Goal: Task Accomplishment & Management: Manage account settings

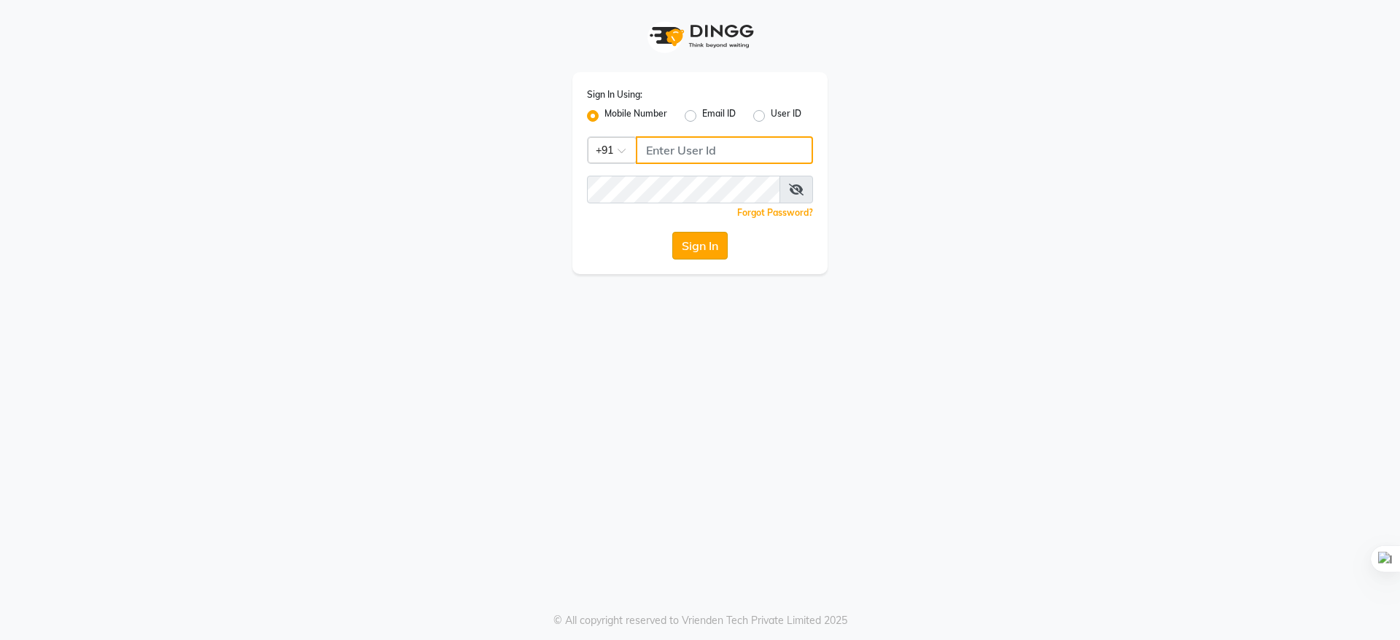
type input "9289961179"
click at [694, 249] on button "Sign In" at bounding box center [699, 246] width 55 height 28
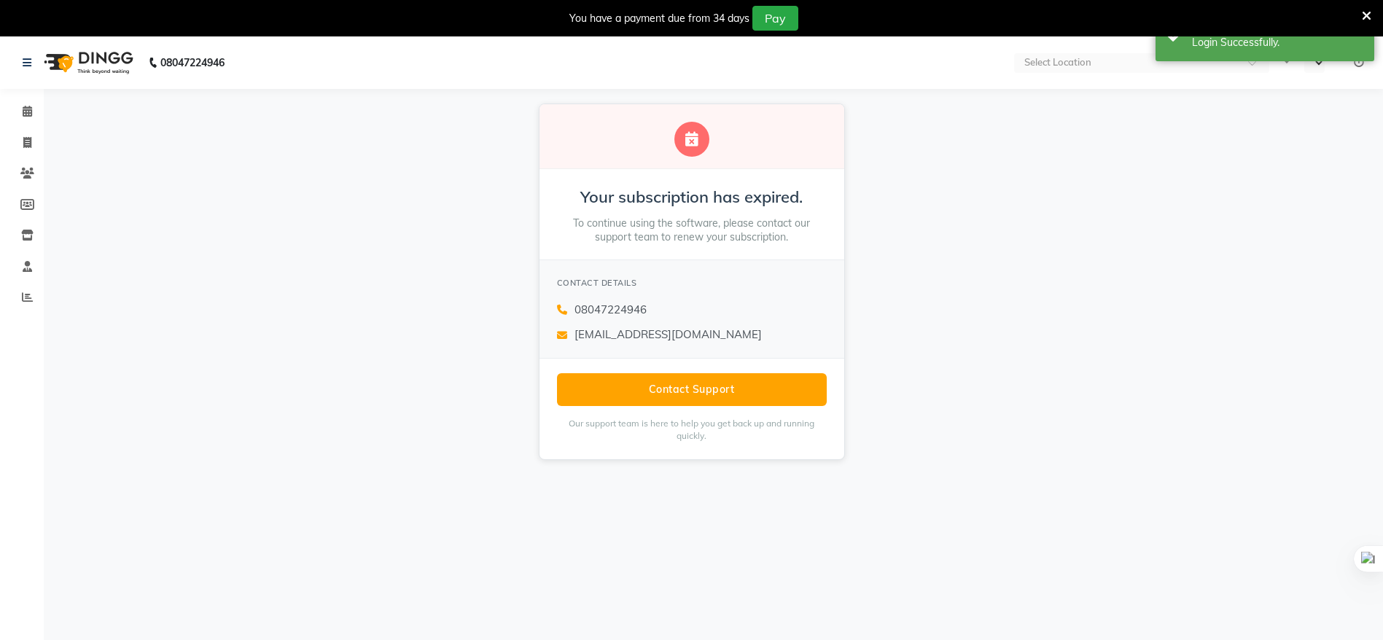
select select "en"
click at [30, 114] on icon at bounding box center [27, 111] width 9 height 11
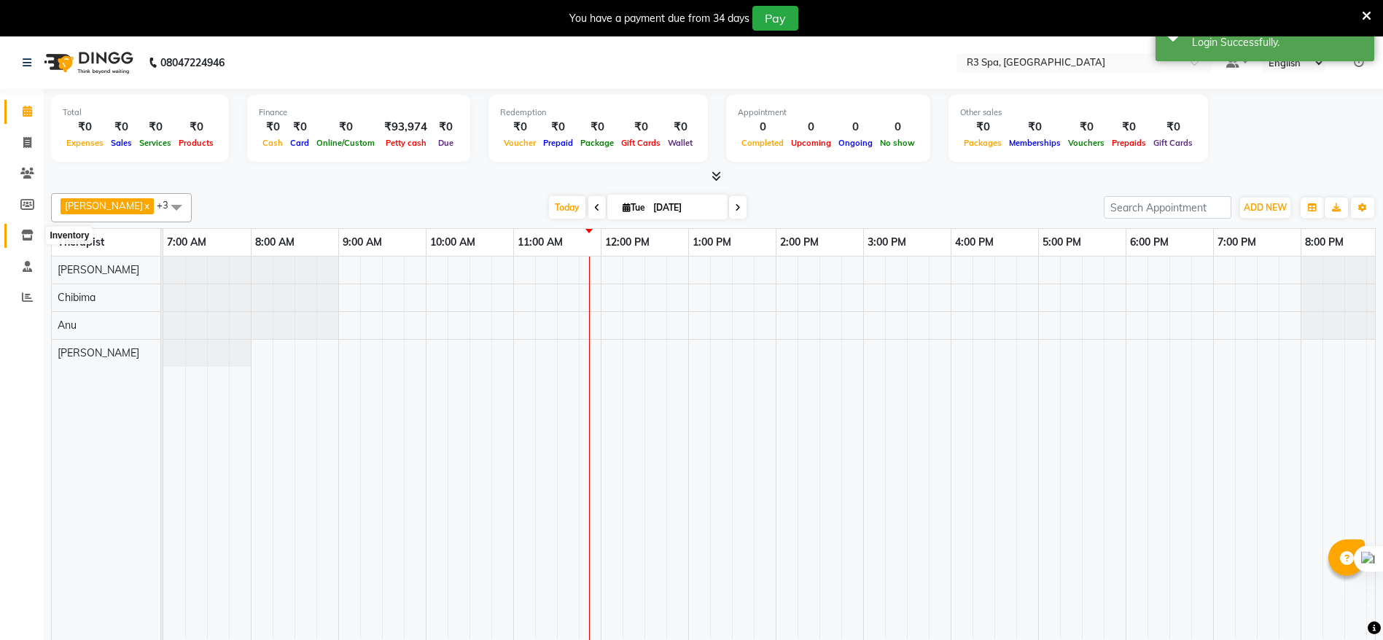
click at [31, 238] on icon at bounding box center [27, 235] width 12 height 11
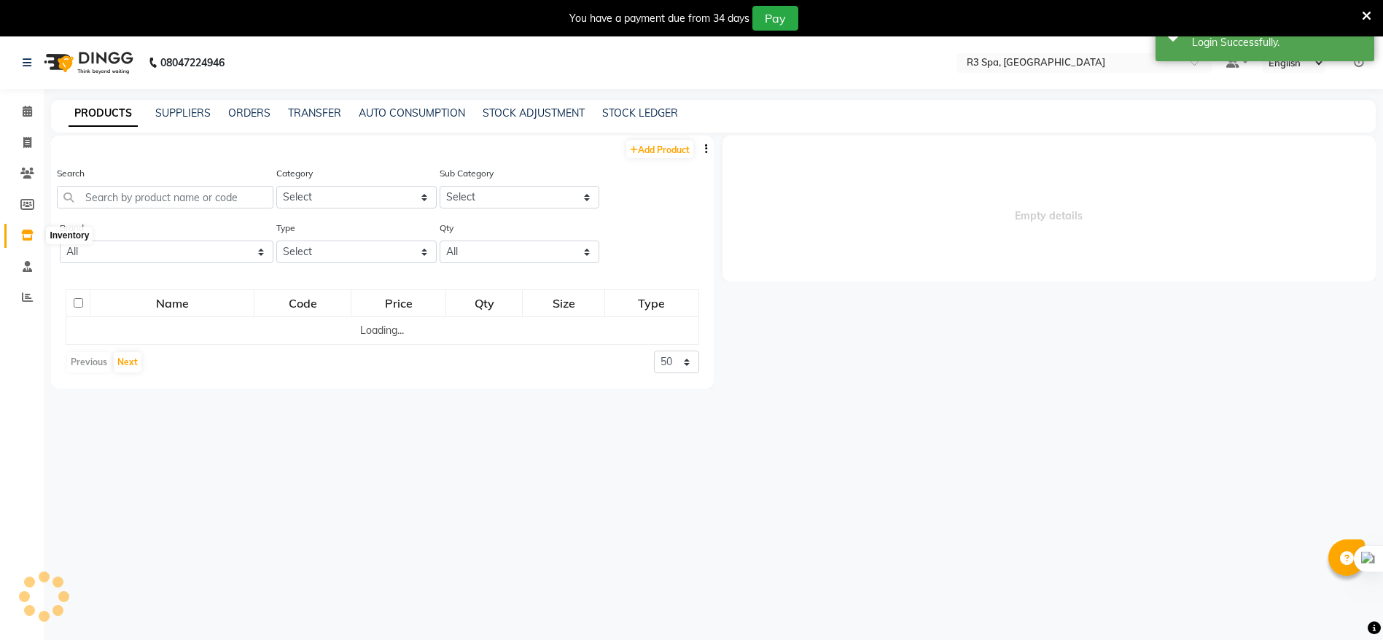
select select
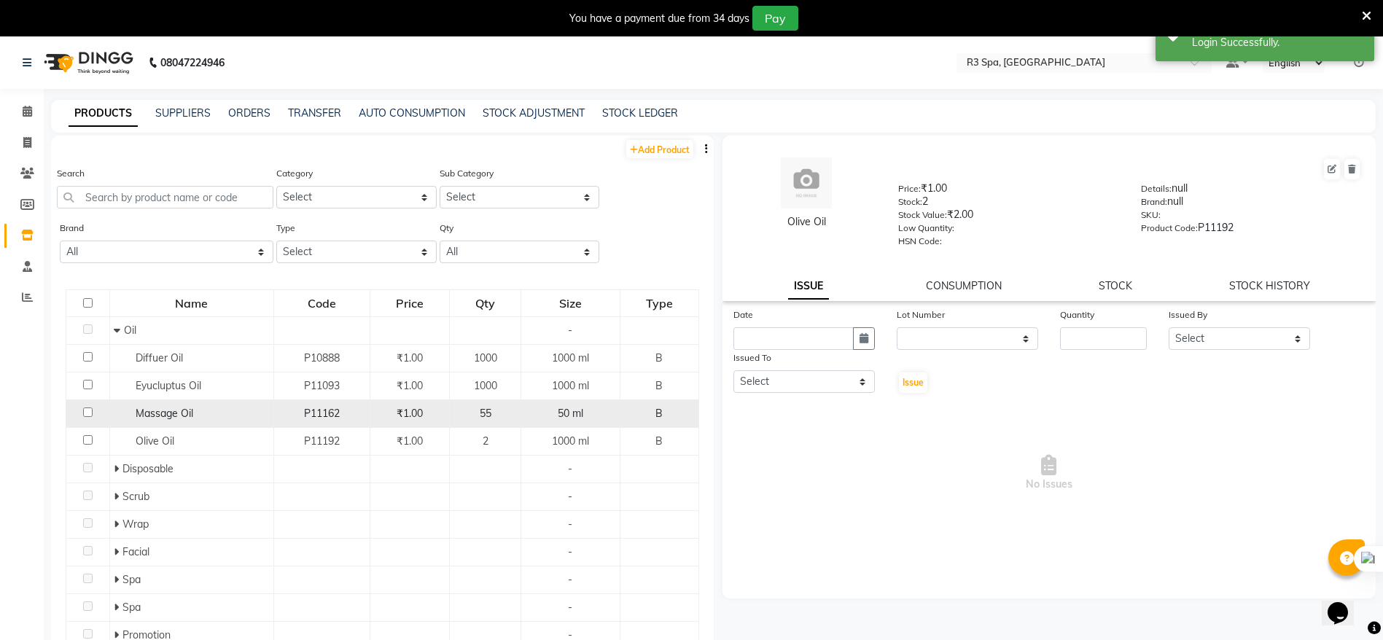
click at [480, 413] on span "55" at bounding box center [486, 413] width 12 height 13
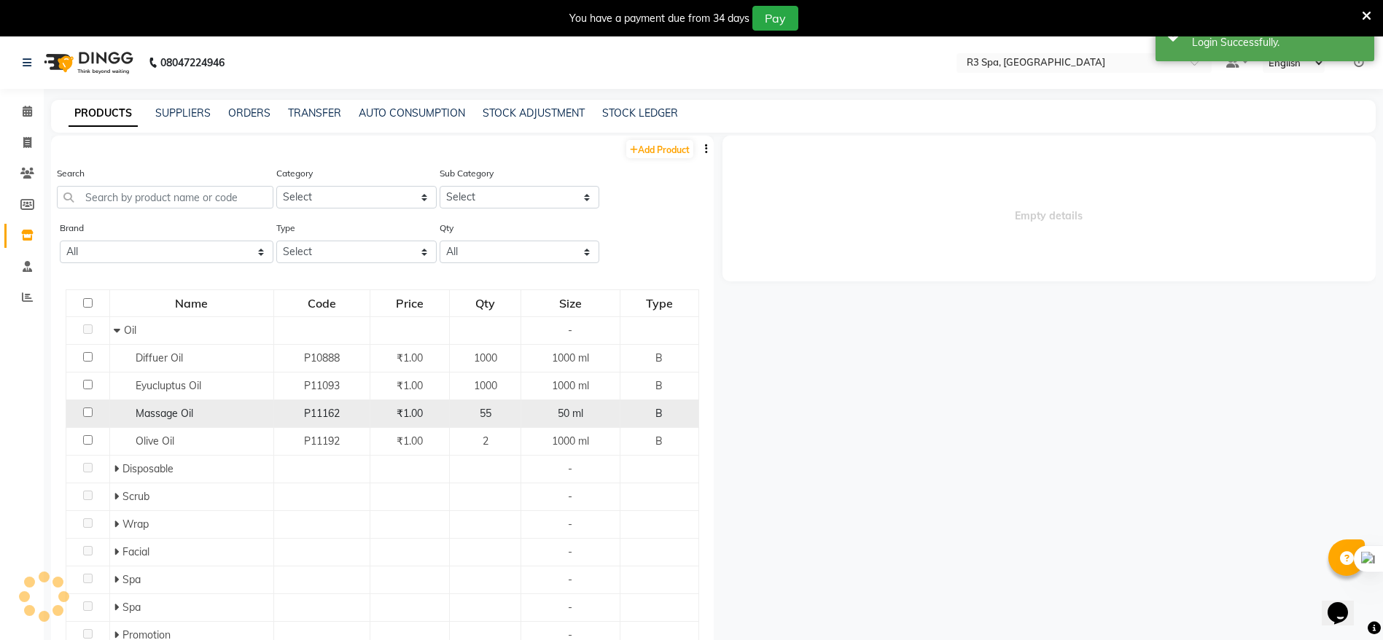
select select
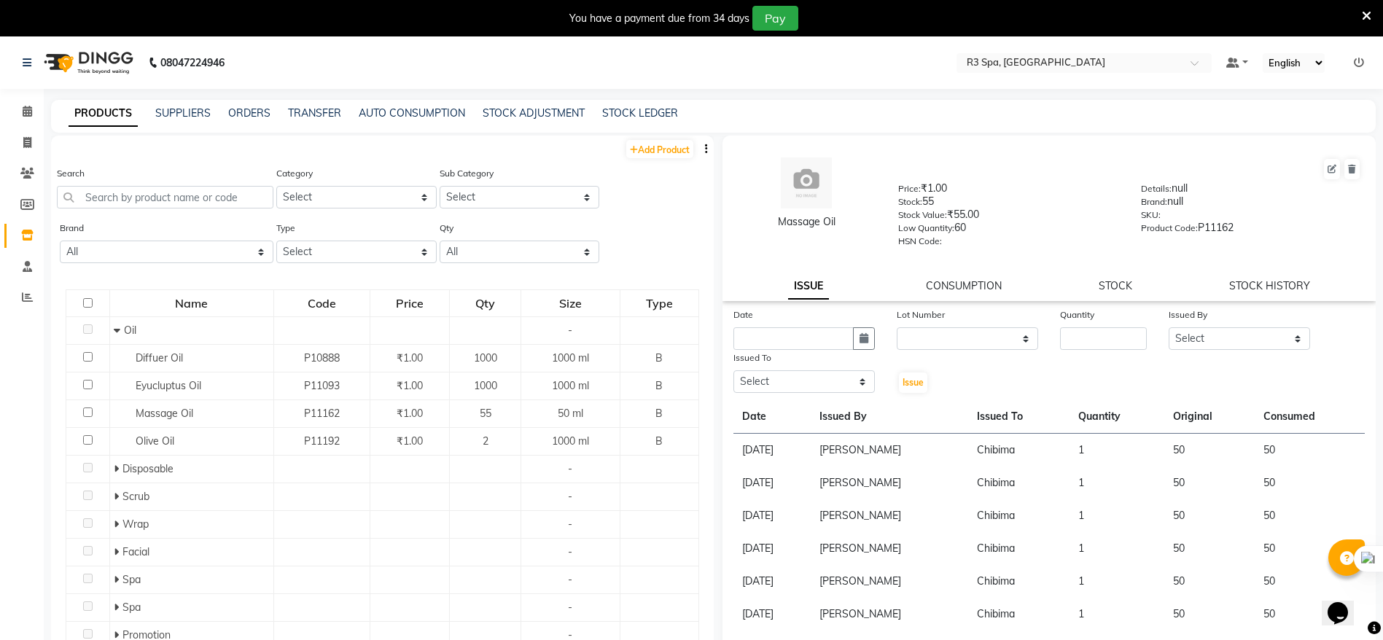
click at [1110, 277] on div "Massage Oil Price: ₹1.00 Stock: 55 Stock Value: ₹55.00 Low Quantity: 60 HSN Cod…" at bounding box center [1050, 219] width 654 height 166
click at [1099, 286] on link "STOCK" at bounding box center [1116, 285] width 34 height 13
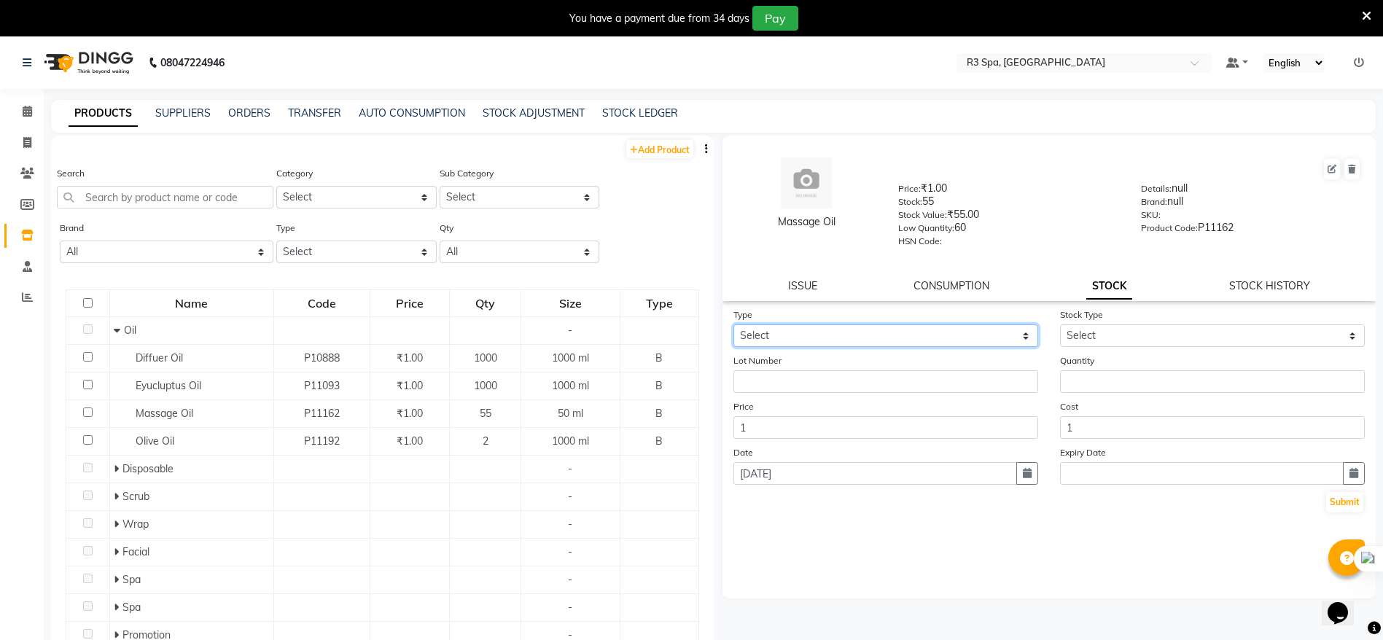
click at [1002, 335] on select "Select In Out" at bounding box center [885, 335] width 305 height 23
select select "in"
click at [733, 324] on select "Select In Out" at bounding box center [885, 335] width 305 height 23
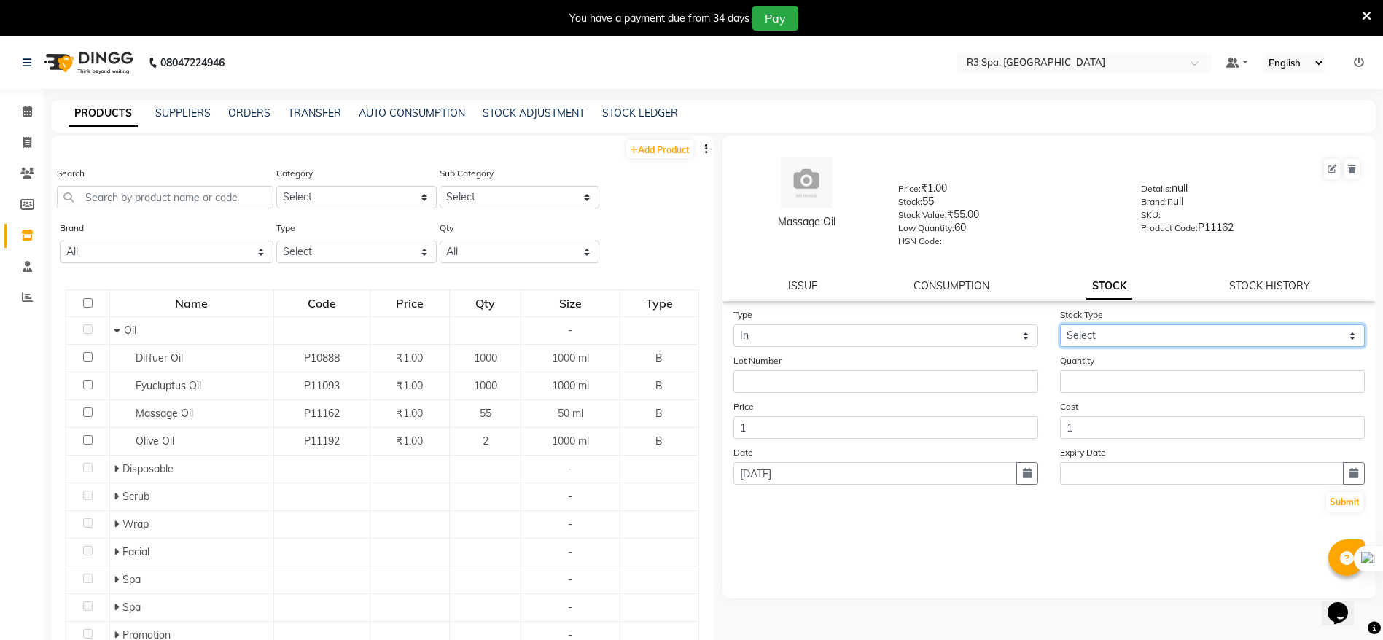
click at [1170, 340] on select "Select New Stock Adjustment Return Other" at bounding box center [1212, 335] width 305 height 23
select select "new stock"
click at [1060, 324] on select "Select New Stock Adjustment Return Other" at bounding box center [1212, 335] width 305 height 23
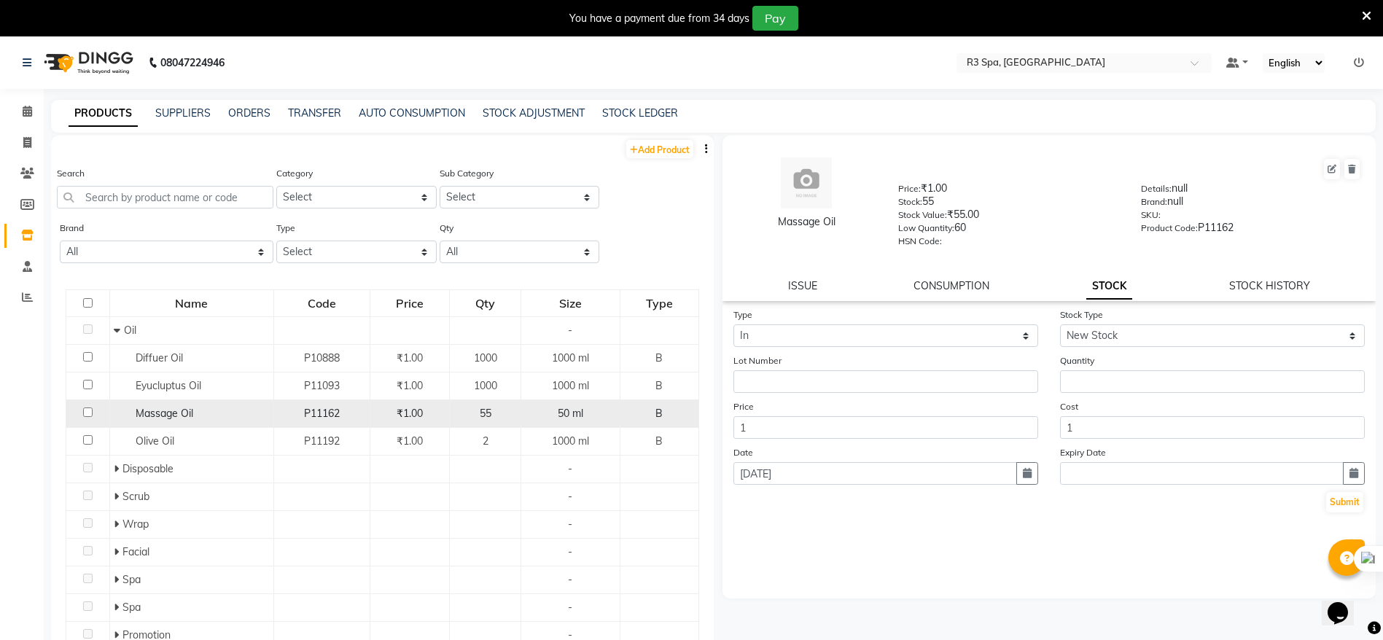
click at [92, 410] on td at bounding box center [88, 414] width 44 height 28
click at [83, 410] on input "checkbox" at bounding box center [87, 412] width 9 height 9
checkbox input "true"
click at [1032, 477] on button "button" at bounding box center [1027, 473] width 22 height 23
select select "9"
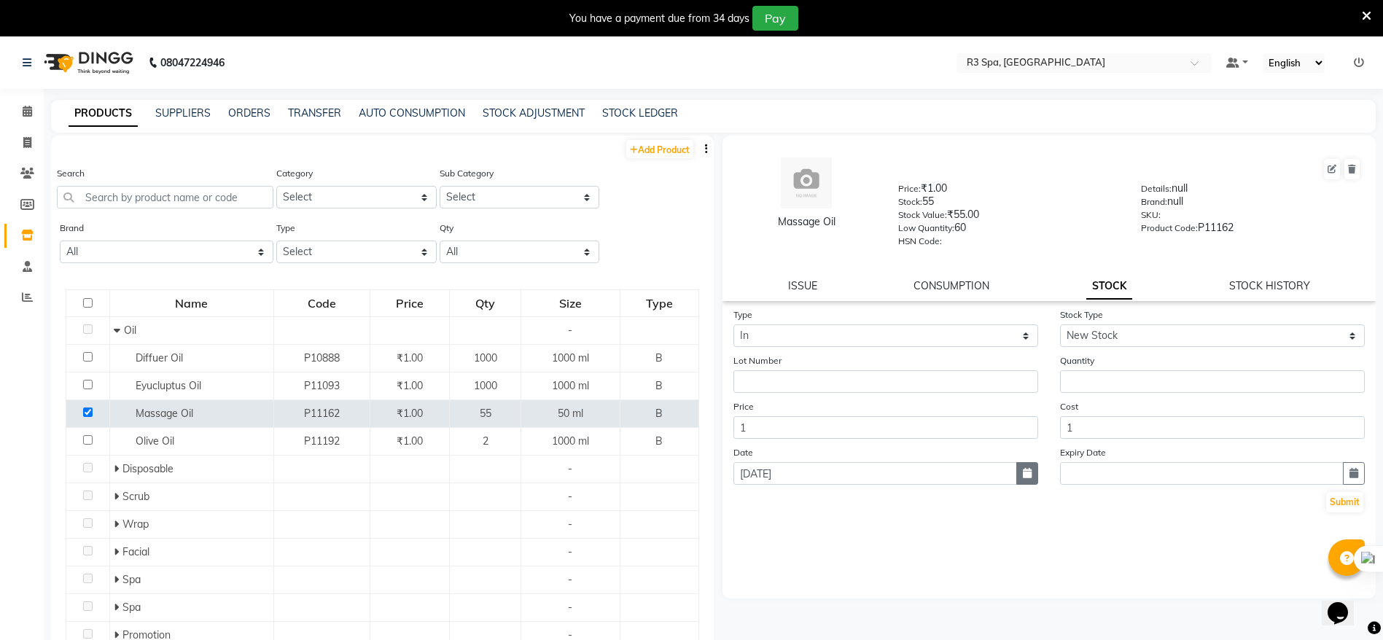
select select "2025"
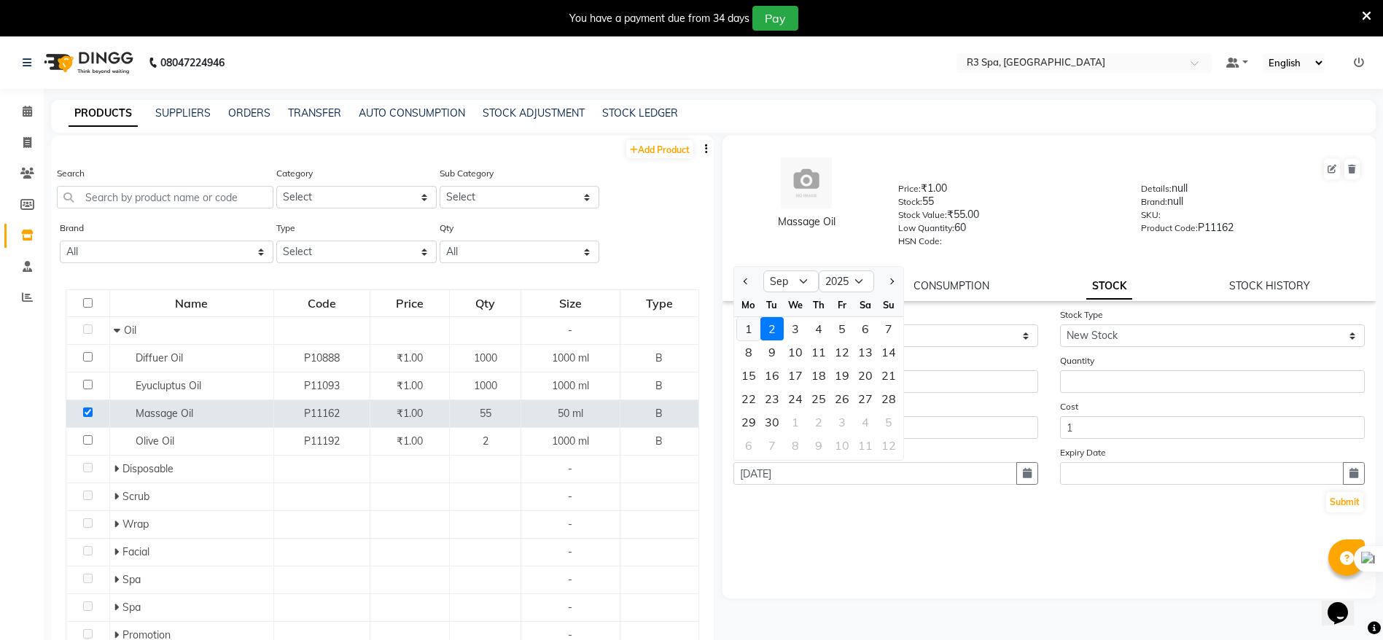
click at [749, 331] on div "1" at bounding box center [748, 328] width 23 height 23
type input "[DATE]"
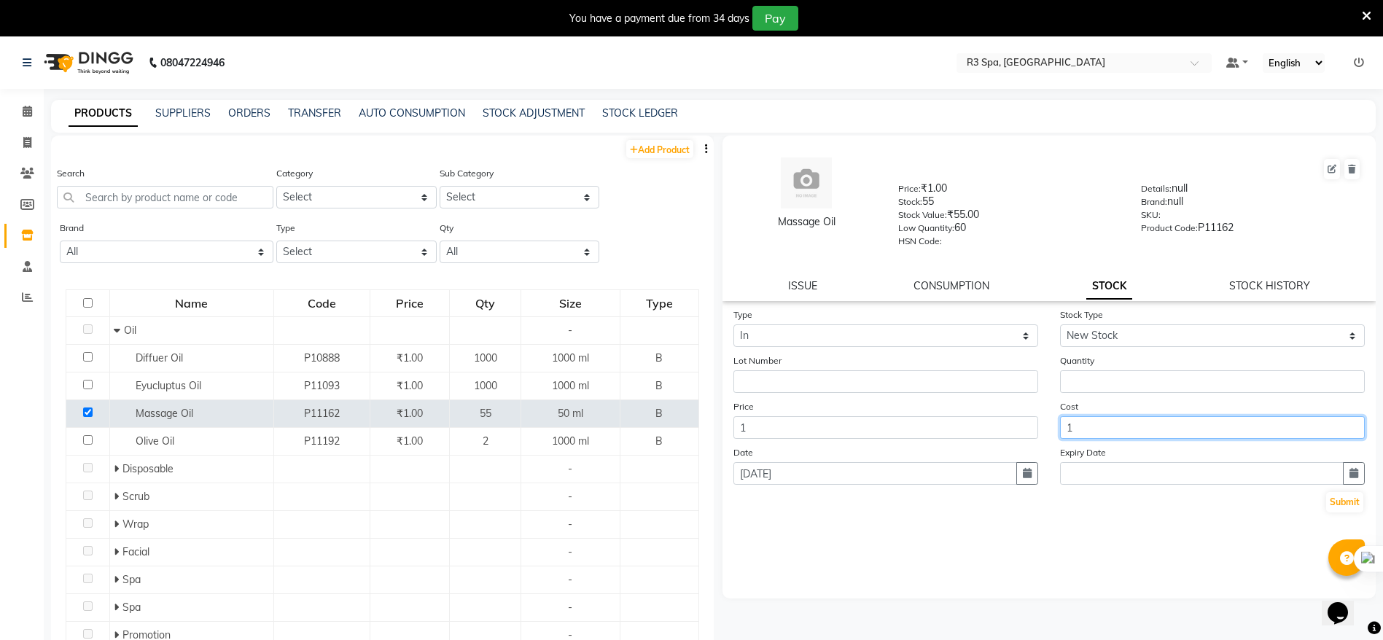
click at [1119, 429] on input "1" at bounding box center [1212, 427] width 305 height 23
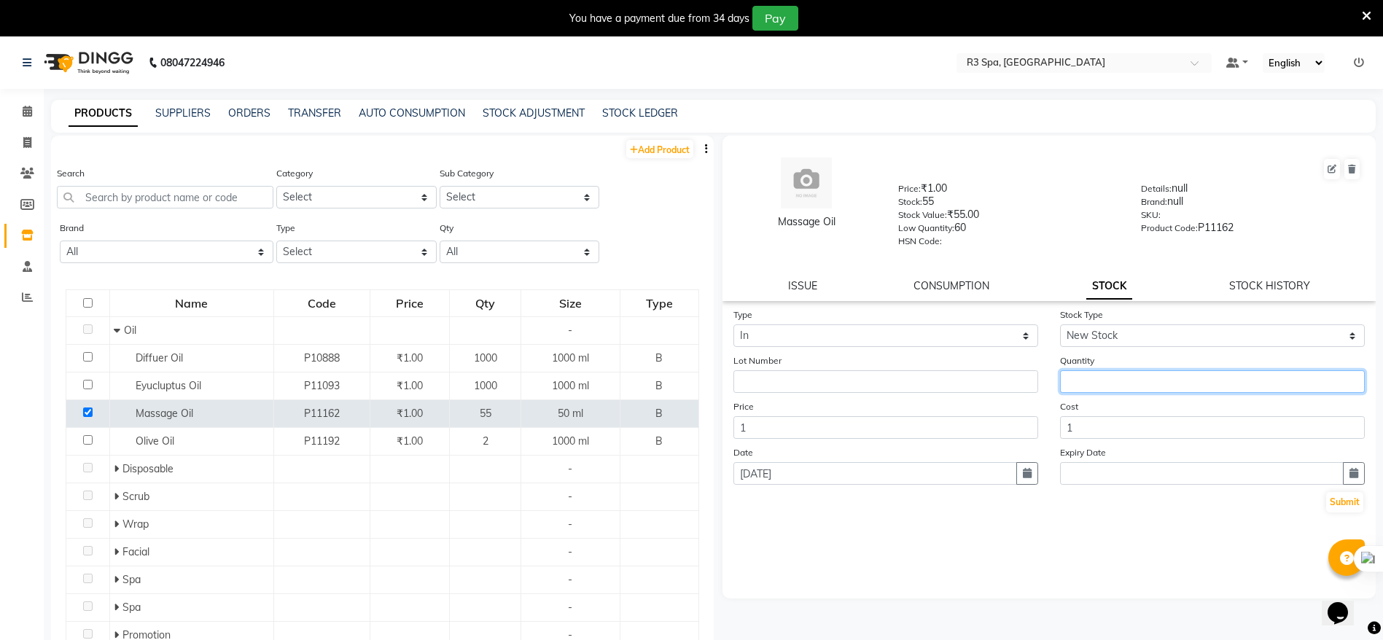
click at [1102, 373] on input "number" at bounding box center [1212, 381] width 305 height 23
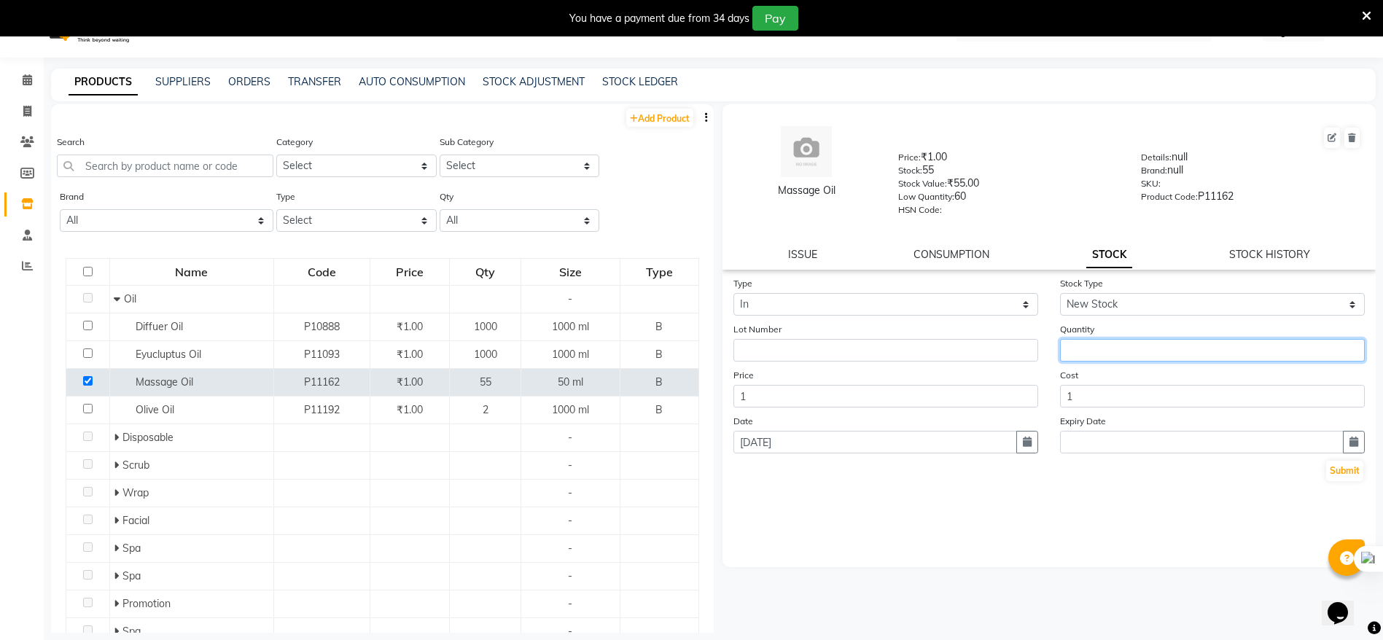
scroll to position [46, 0]
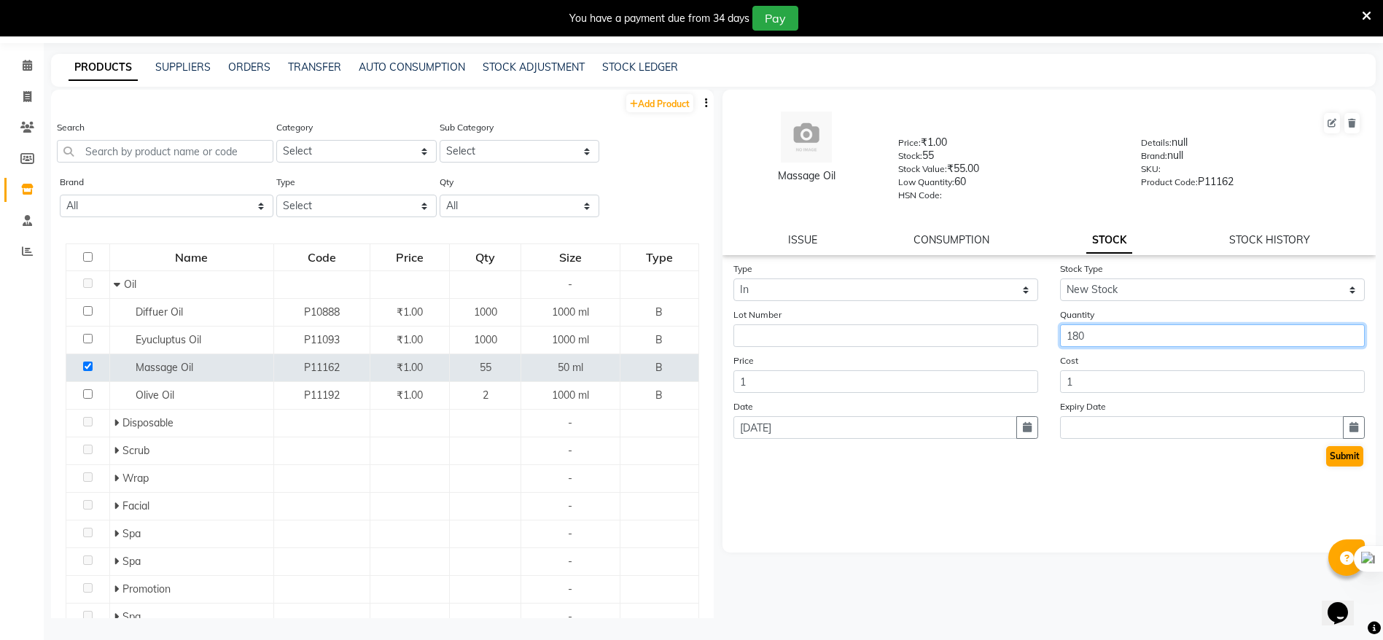
type input "180"
click at [1338, 458] on button "Submit" at bounding box center [1344, 456] width 37 height 20
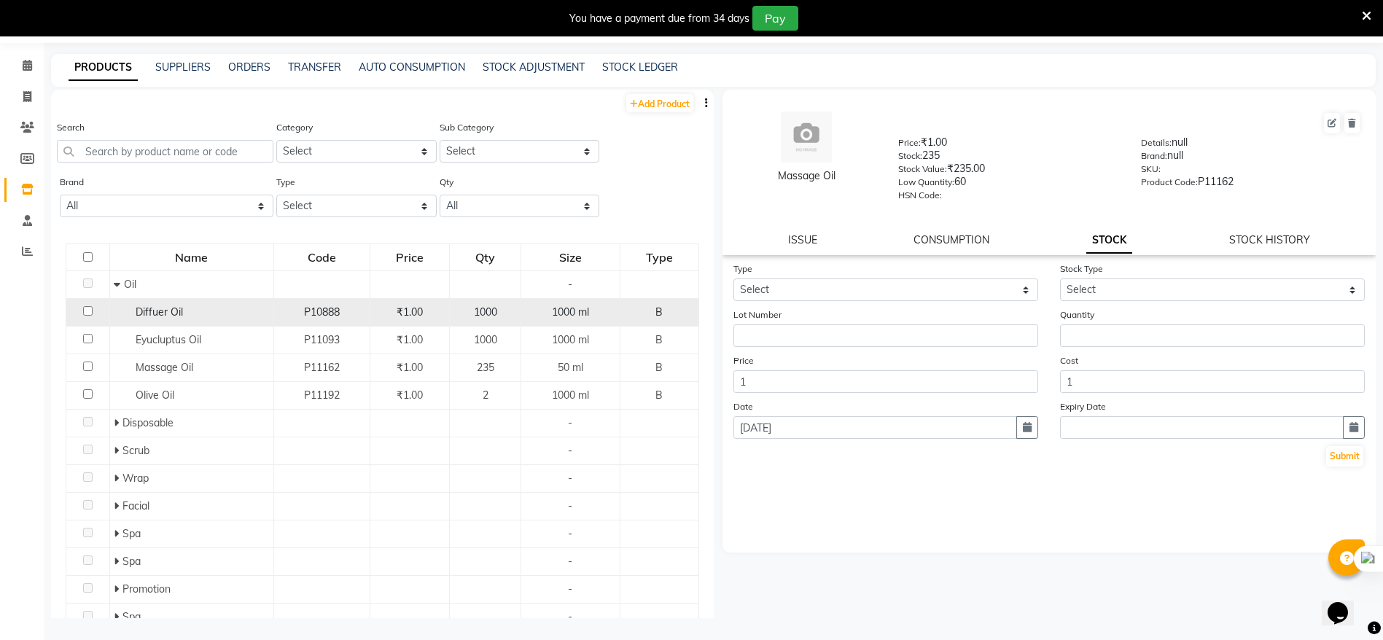
click at [83, 306] on input "checkbox" at bounding box center [87, 310] width 9 height 9
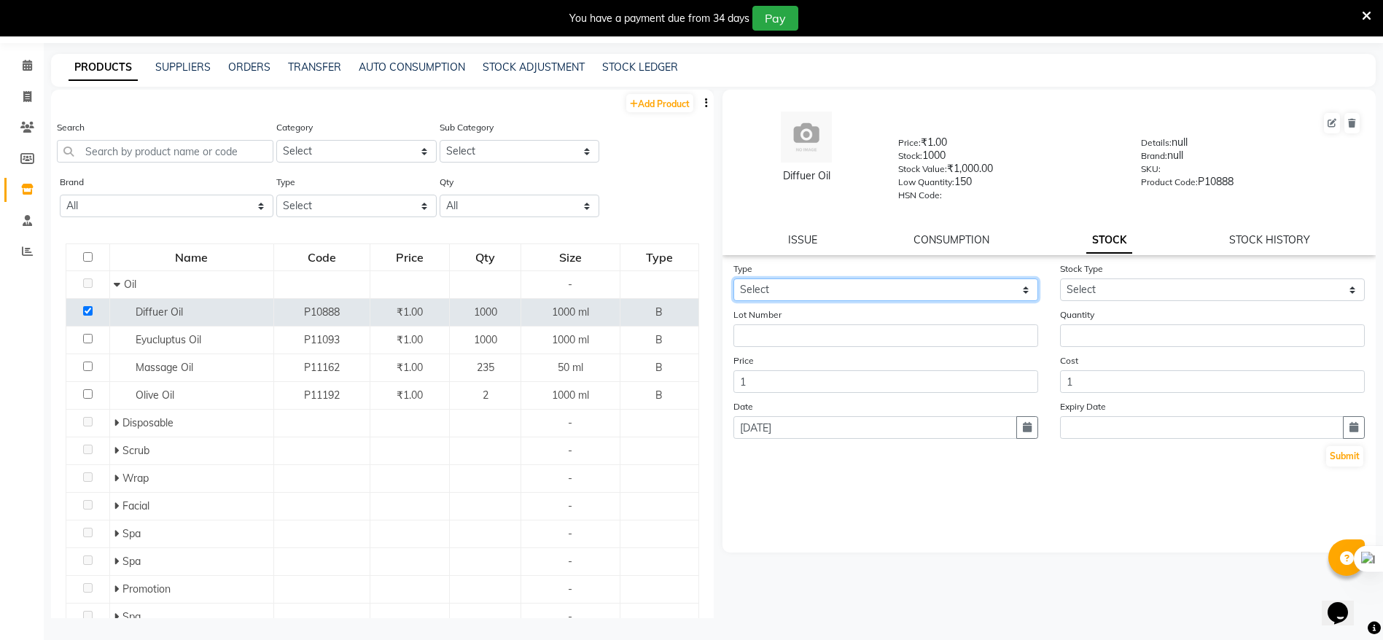
click at [907, 287] on select "Select In Out" at bounding box center [885, 290] width 305 height 23
click at [898, 289] on select "Select In Out" at bounding box center [885, 290] width 305 height 23
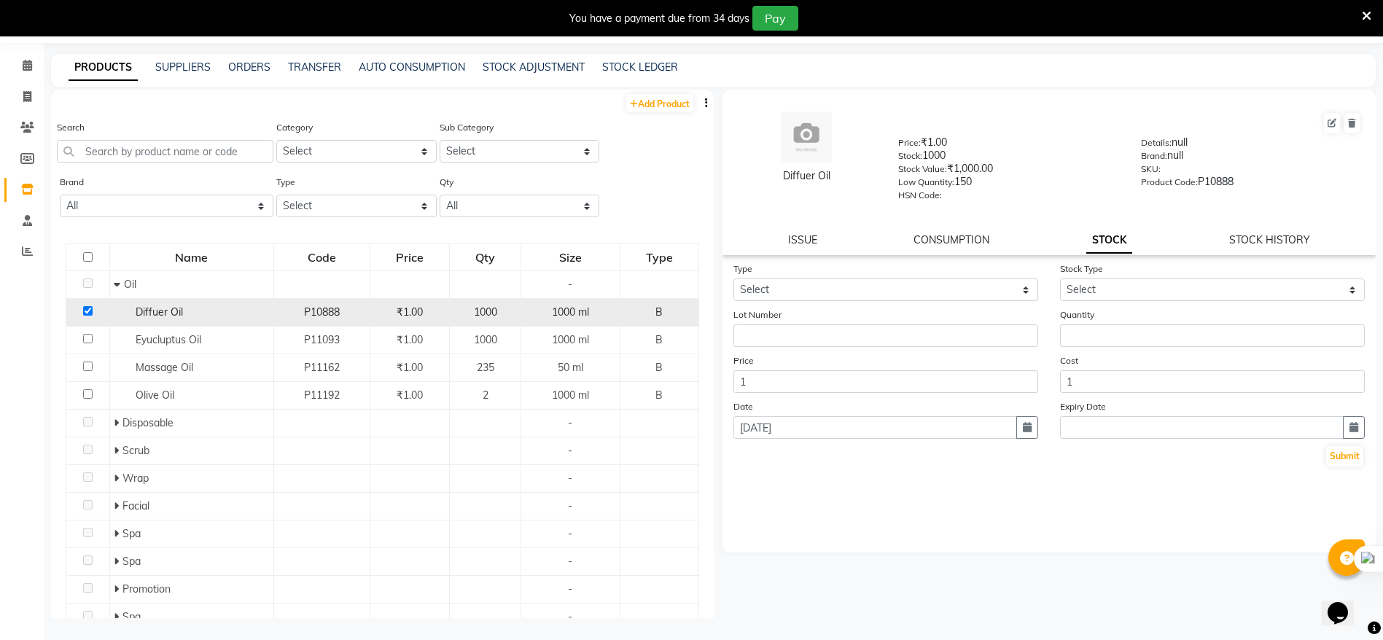
click at [88, 314] on input "checkbox" at bounding box center [87, 310] width 9 height 9
checkbox input "false"
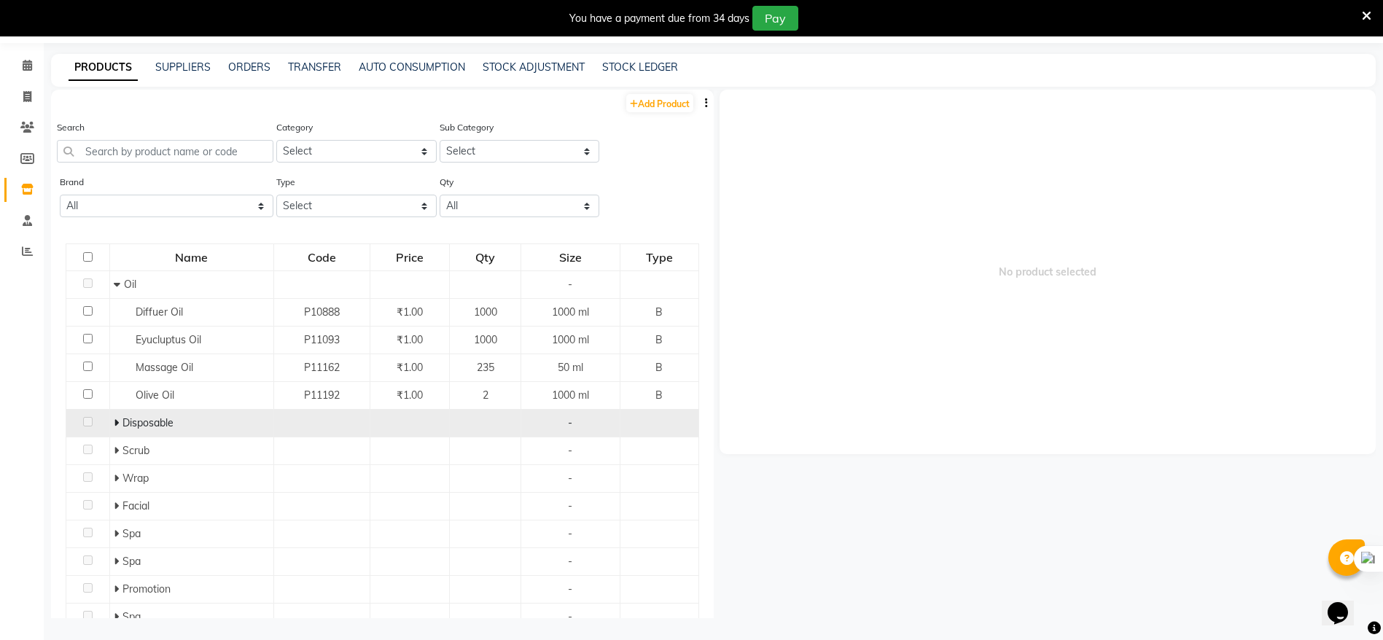
click at [117, 427] on span at bounding box center [118, 422] width 9 height 13
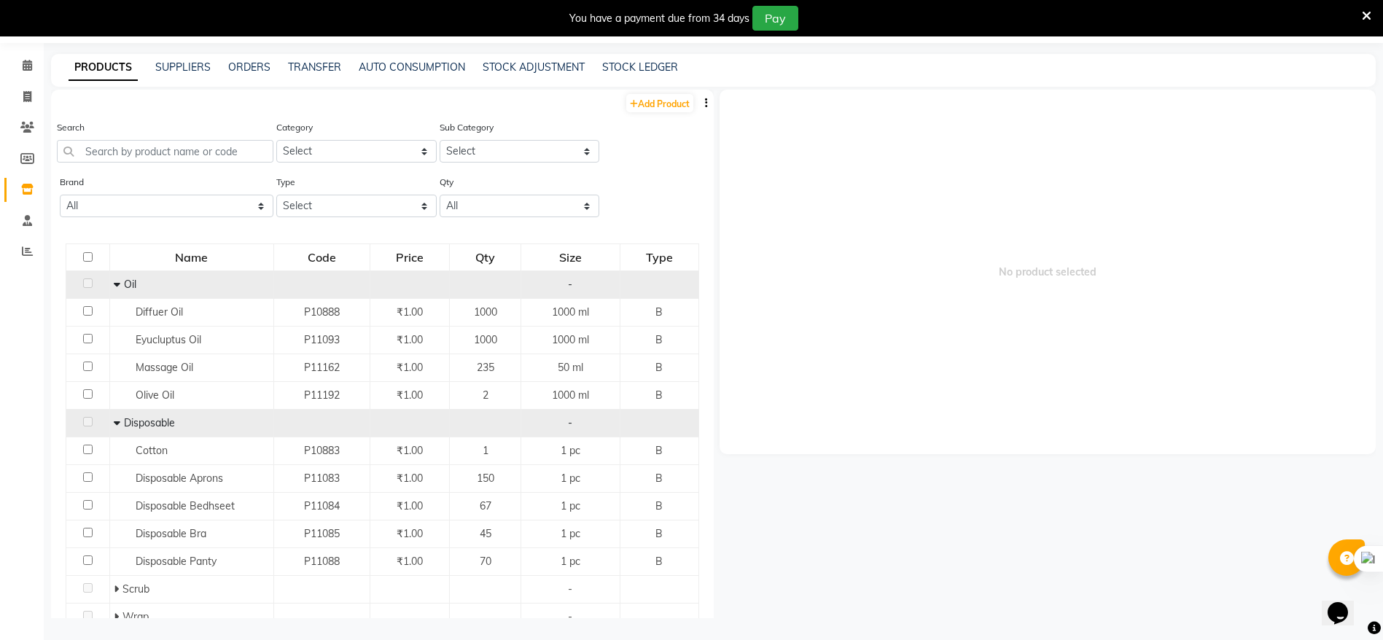
click at [124, 278] on span "Oil" at bounding box center [130, 284] width 12 height 13
click at [124, 284] on span "Oil" at bounding box center [130, 284] width 12 height 13
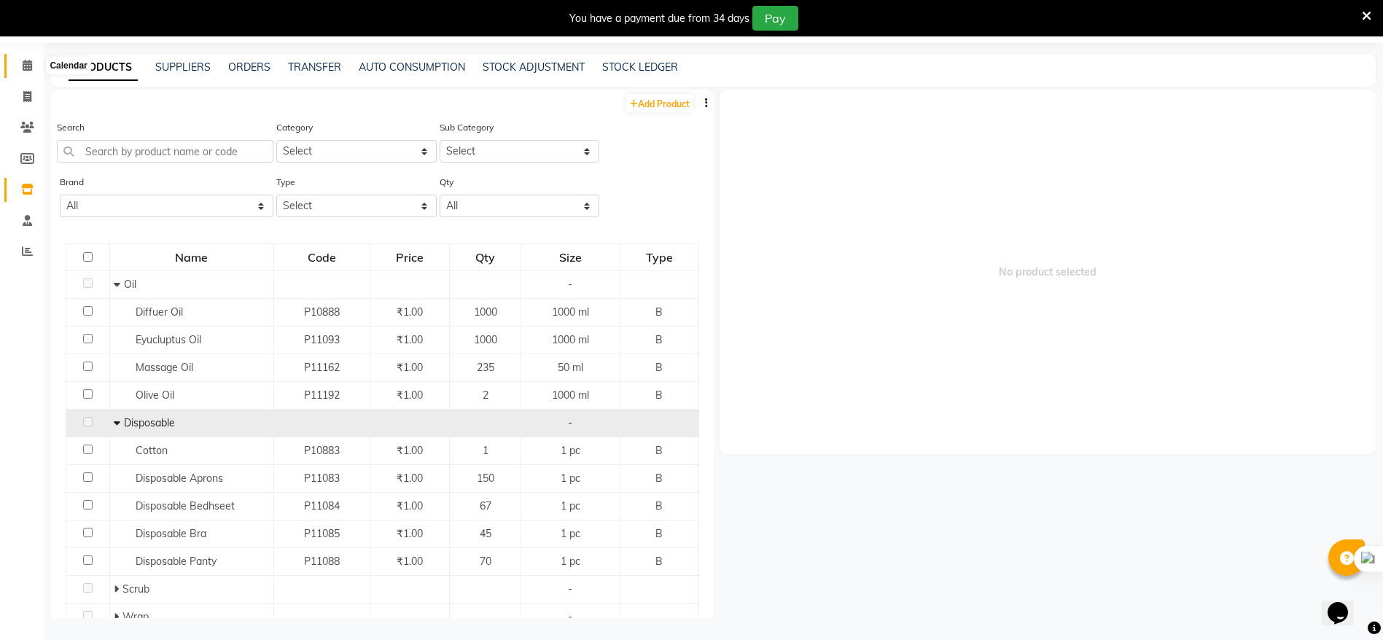
click at [28, 58] on span at bounding box center [28, 66] width 26 height 17
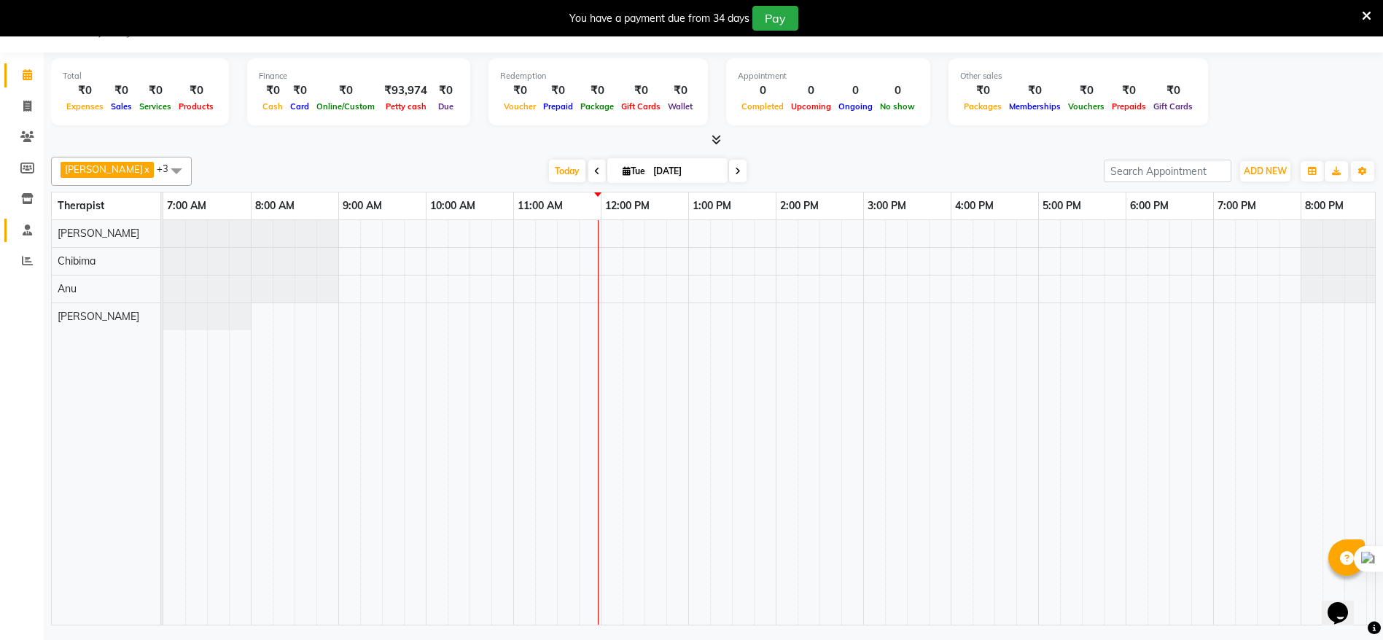
click at [21, 238] on link "Staff" at bounding box center [21, 231] width 35 height 24
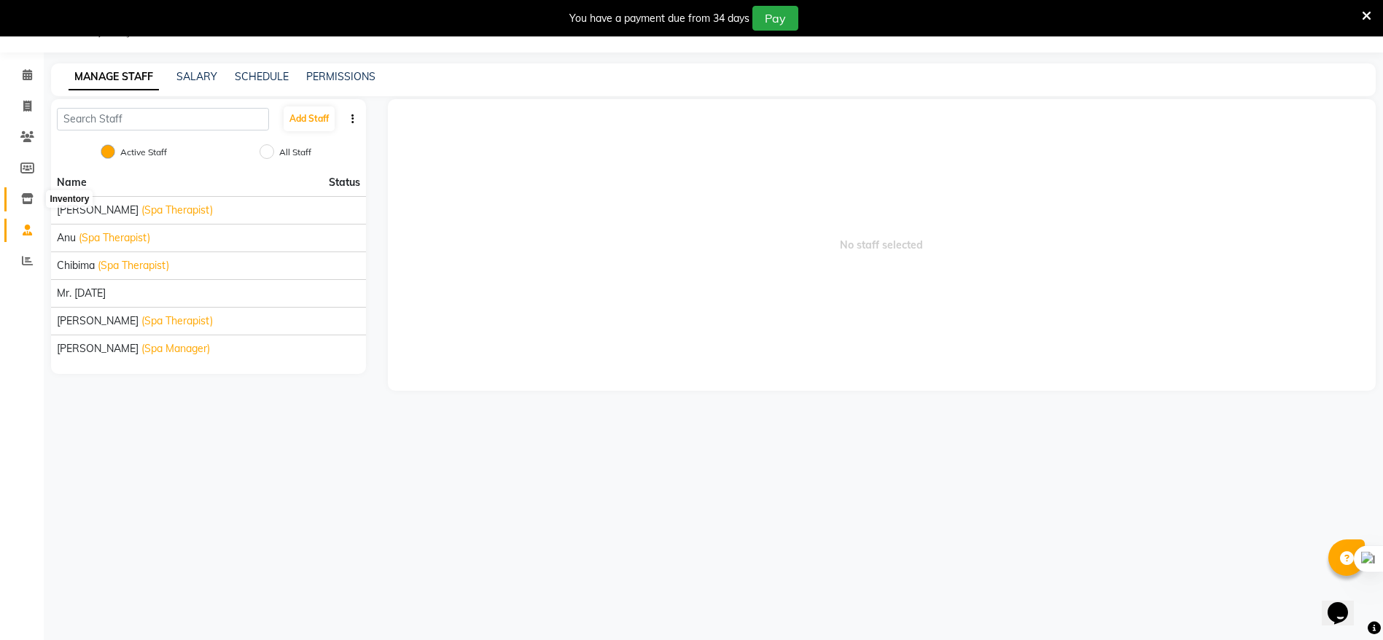
click at [31, 201] on icon at bounding box center [27, 198] width 12 height 11
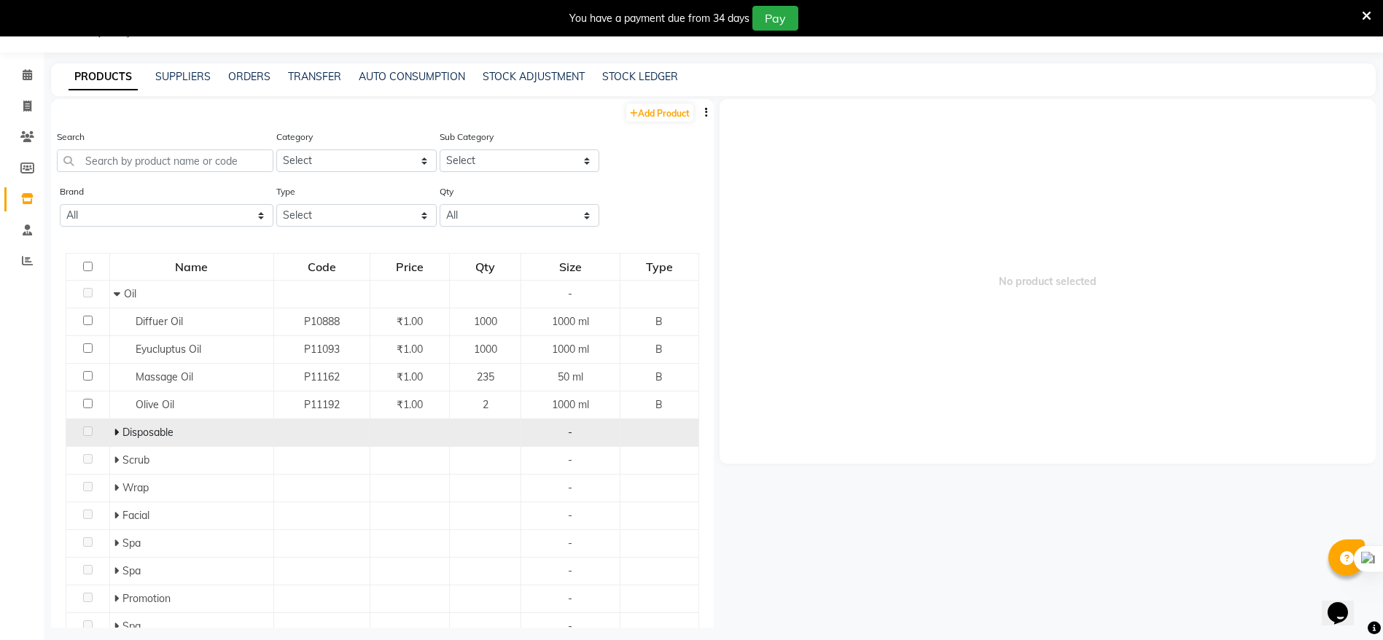
click at [211, 440] on div "Disposable" at bounding box center [192, 432] width 156 height 15
click at [125, 431] on span "Disposable" at bounding box center [147, 432] width 51 height 13
click at [115, 435] on icon at bounding box center [116, 432] width 5 height 10
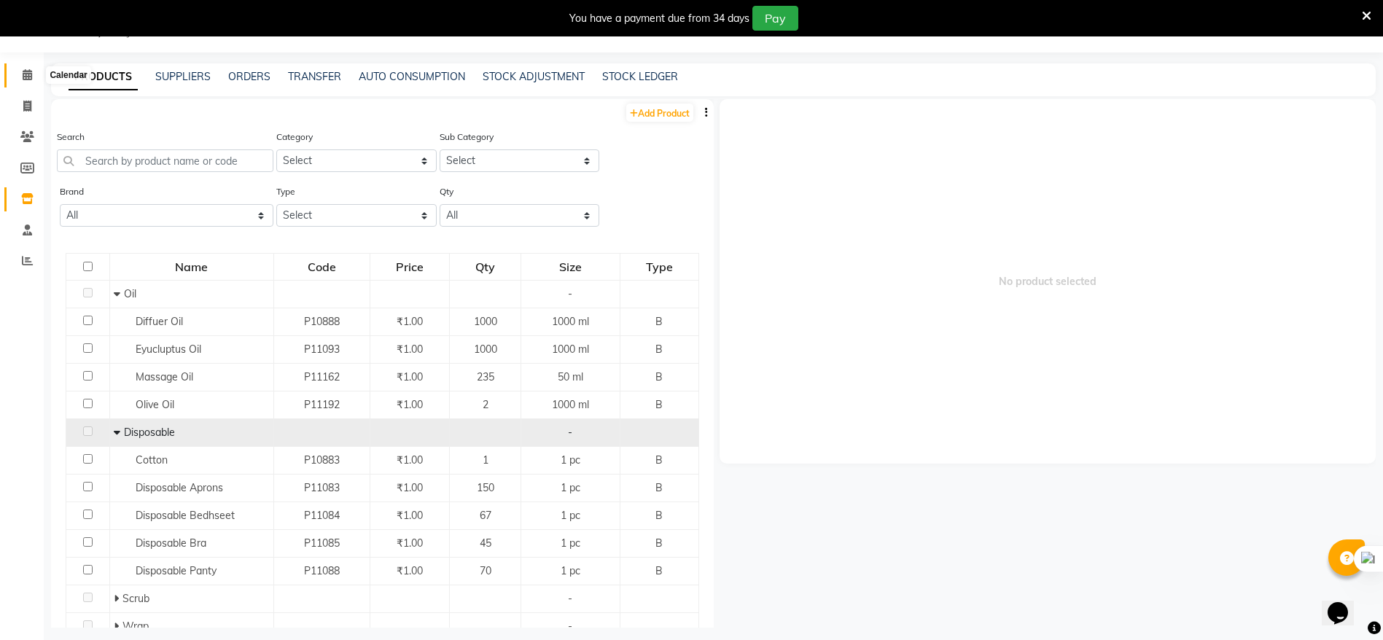
click at [31, 82] on span at bounding box center [28, 75] width 26 height 17
